Goal: Transaction & Acquisition: Purchase product/service

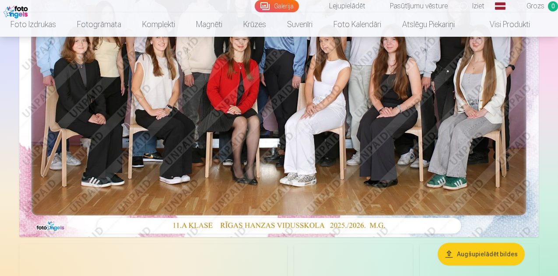
scroll to position [205, 0]
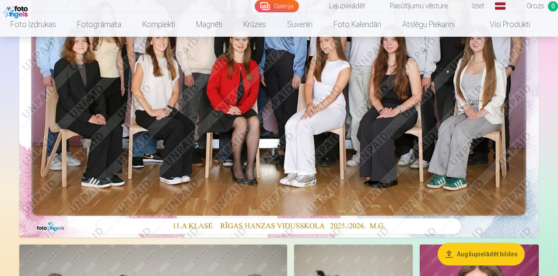
click at [214, 160] on img at bounding box center [278, 64] width 519 height 346
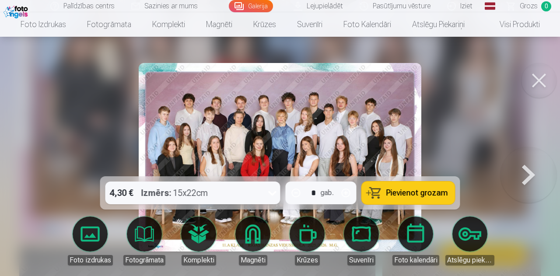
click at [524, 165] on button at bounding box center [528, 157] width 56 height 21
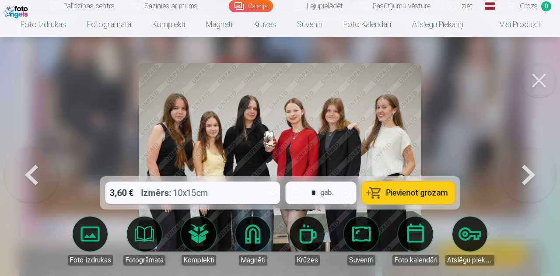
click at [524, 165] on button at bounding box center [528, 157] width 56 height 21
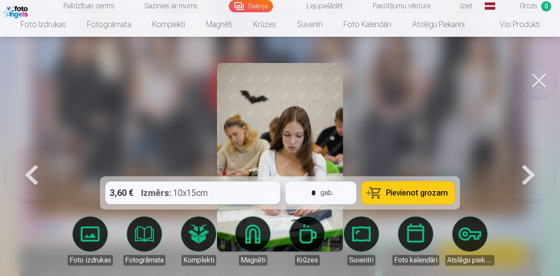
click at [29, 167] on button at bounding box center [31, 157] width 56 height 21
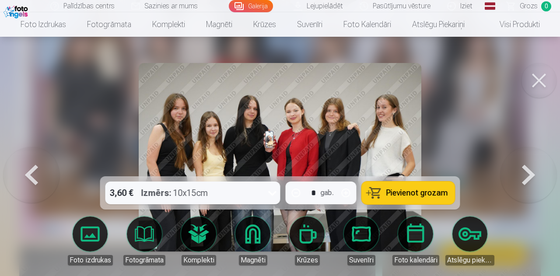
click at [396, 189] on span "Pievienot grozam" at bounding box center [417, 193] width 62 height 8
click at [32, 167] on button at bounding box center [31, 157] width 56 height 21
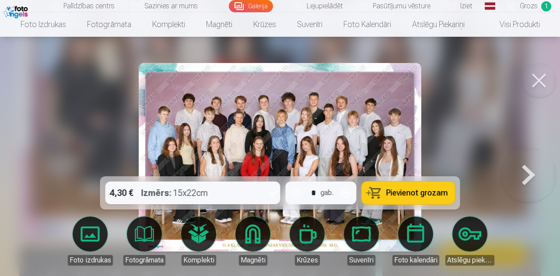
click at [409, 187] on button "Pievienot grozam" at bounding box center [408, 192] width 93 height 23
click at [524, 167] on button at bounding box center [528, 157] width 56 height 21
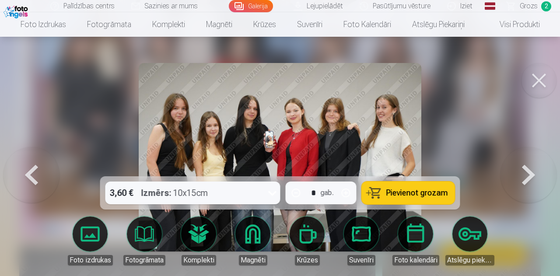
click at [524, 167] on button at bounding box center [528, 157] width 56 height 21
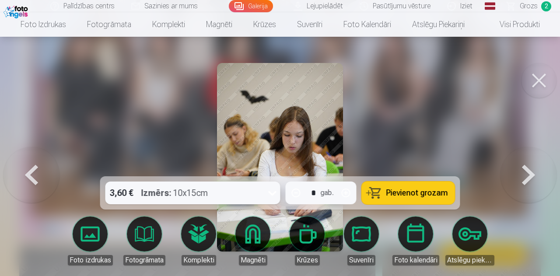
click at [524, 167] on button at bounding box center [528, 157] width 56 height 21
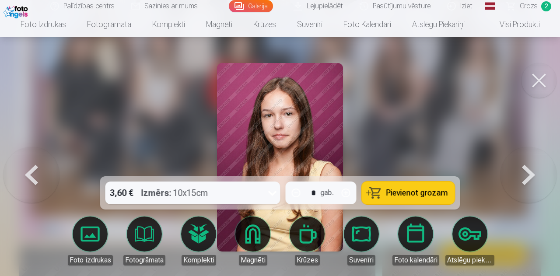
click at [524, 167] on button at bounding box center [528, 157] width 56 height 21
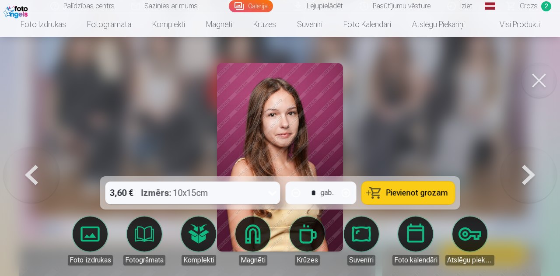
click at [524, 167] on button at bounding box center [528, 157] width 56 height 21
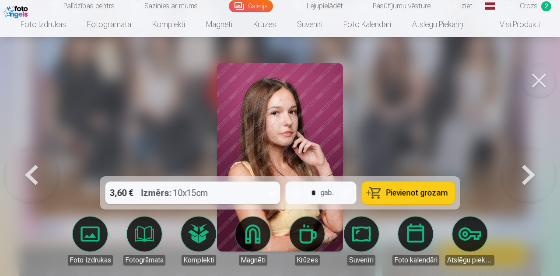
click at [524, 167] on button at bounding box center [528, 157] width 56 height 21
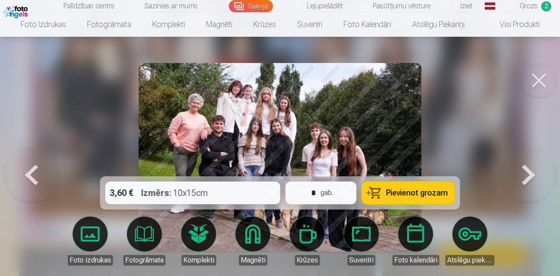
click at [524, 167] on button at bounding box center [528, 157] width 56 height 21
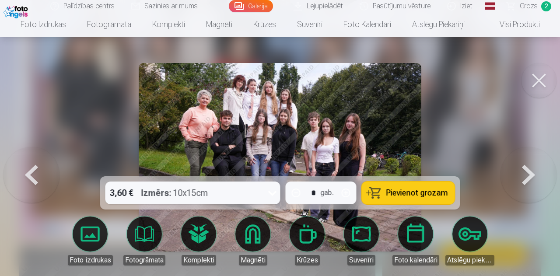
click at [524, 167] on button at bounding box center [528, 157] width 56 height 21
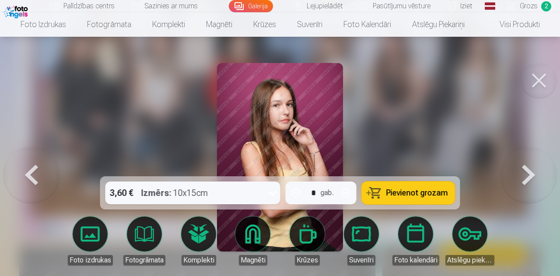
click at [524, 167] on button at bounding box center [528, 157] width 56 height 21
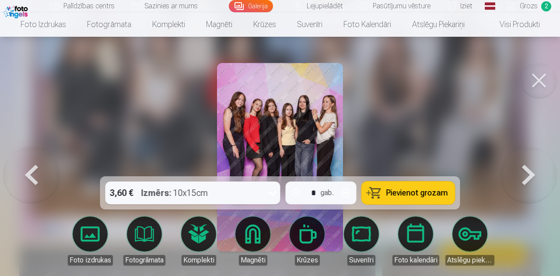
click at [524, 167] on button at bounding box center [528, 157] width 56 height 21
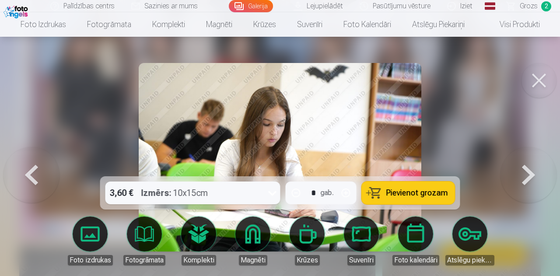
click at [524, 167] on button at bounding box center [528, 157] width 56 height 21
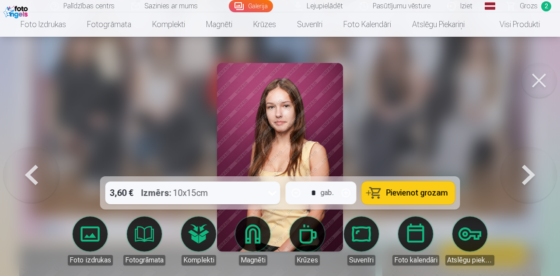
click at [524, 167] on button at bounding box center [528, 157] width 56 height 21
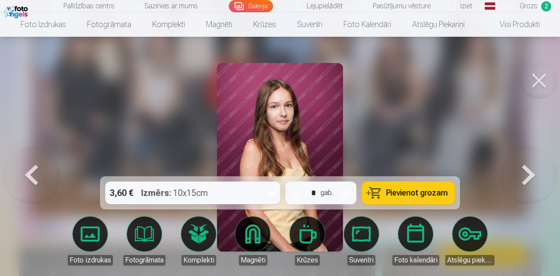
click at [524, 167] on button at bounding box center [528, 157] width 56 height 21
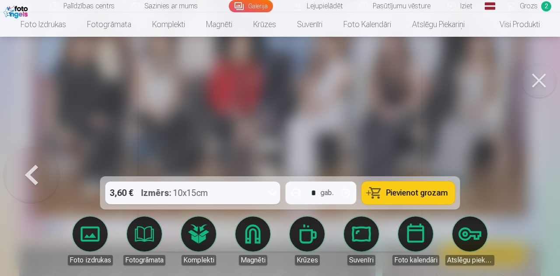
click at [524, 168] on div at bounding box center [280, 138] width 560 height 276
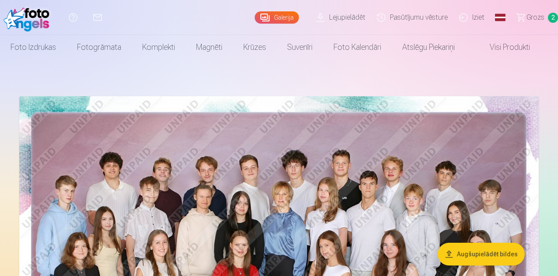
click at [526, 19] on span "Grozs" at bounding box center [535, 17] width 18 height 10
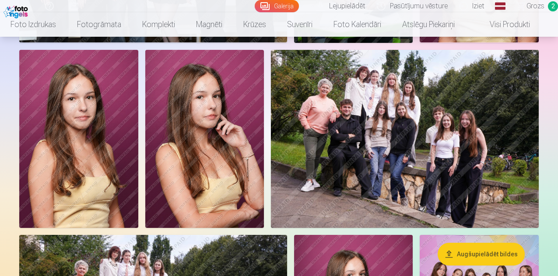
scroll to position [584, 0]
